Goal: Task Accomplishment & Management: Use online tool/utility

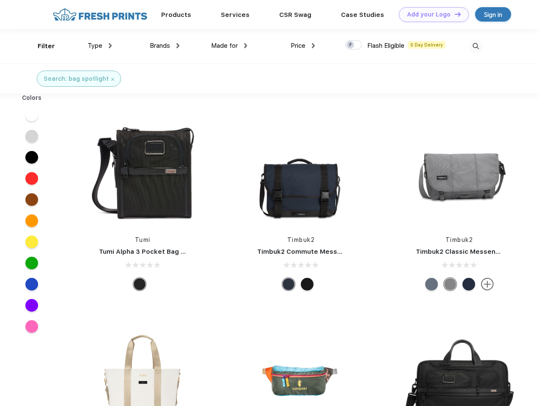
click at [431, 14] on link "Add your Logo Design Tool" at bounding box center [434, 14] width 70 height 15
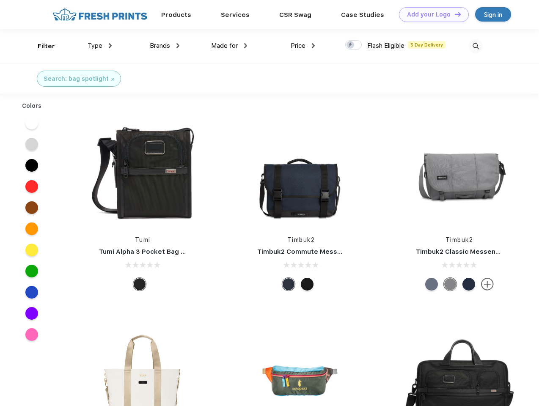
click at [0, 0] on div "Design Tool" at bounding box center [0, 0] width 0 height 0
click at [454, 14] on link "Add your Logo Design Tool" at bounding box center [434, 14] width 70 height 15
click at [41, 46] on div "Filter" at bounding box center [46, 46] width 17 height 10
click at [100, 46] on span "Type" at bounding box center [95, 46] width 15 height 8
click at [165, 46] on span "Brands" at bounding box center [160, 46] width 20 height 8
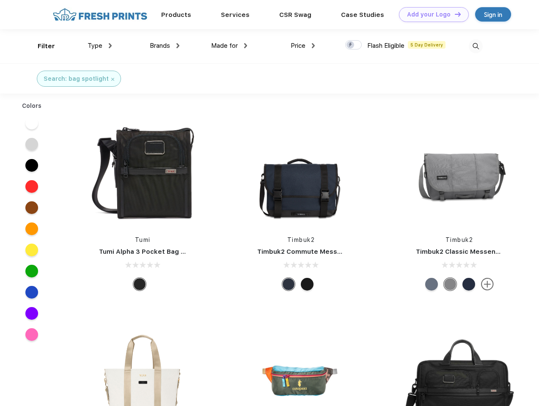
click at [229, 46] on span "Made for" at bounding box center [224, 46] width 27 height 8
click at [303, 46] on span "Price" at bounding box center [298, 46] width 15 height 8
click at [354, 45] on div at bounding box center [353, 44] width 16 height 9
click at [351, 45] on input "checkbox" at bounding box center [347, 42] width 5 height 5
click at [475, 46] on img at bounding box center [476, 46] width 14 height 14
